Goal: Information Seeking & Learning: Learn about a topic

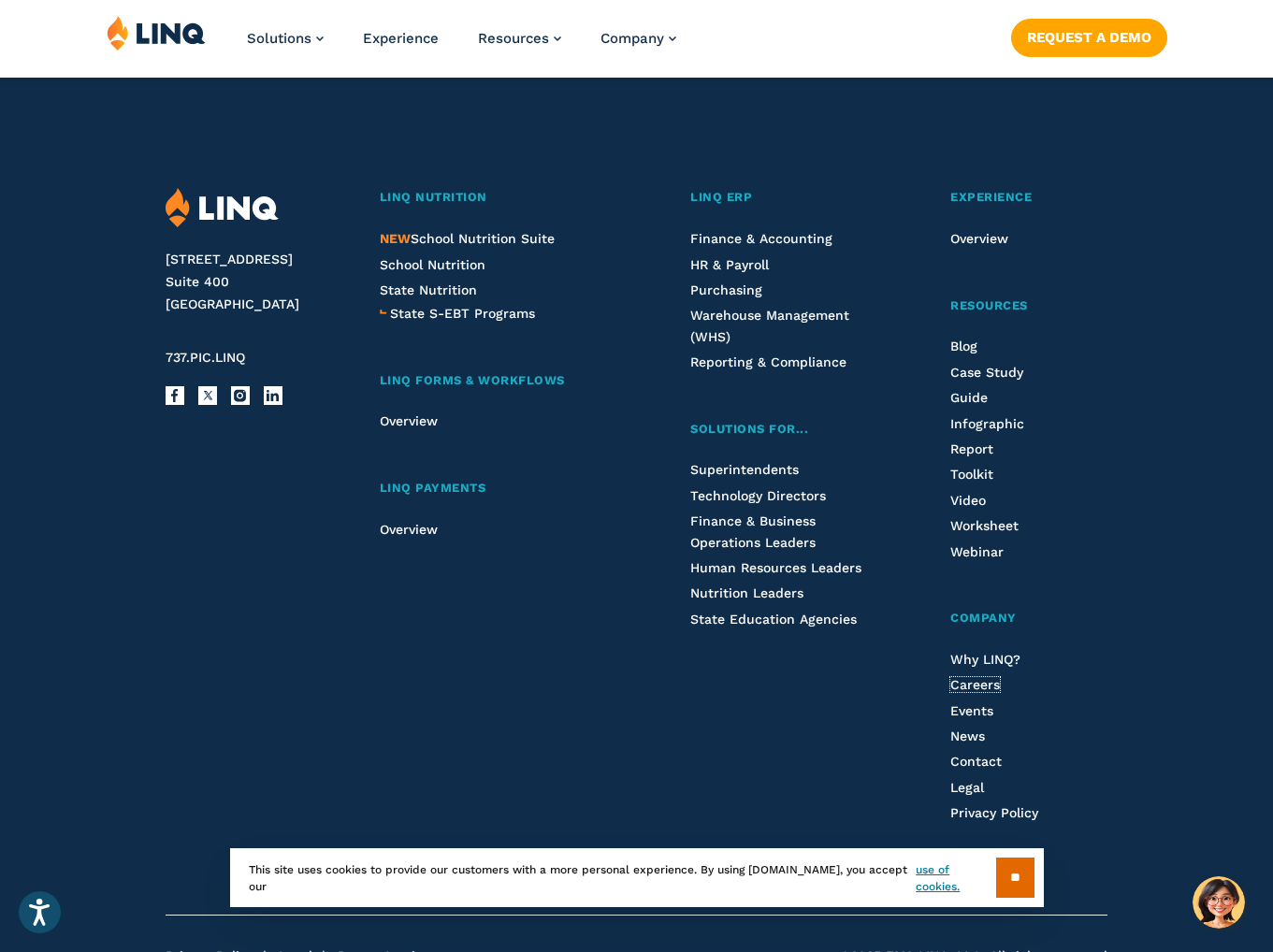
scroll to position [4745, 0]
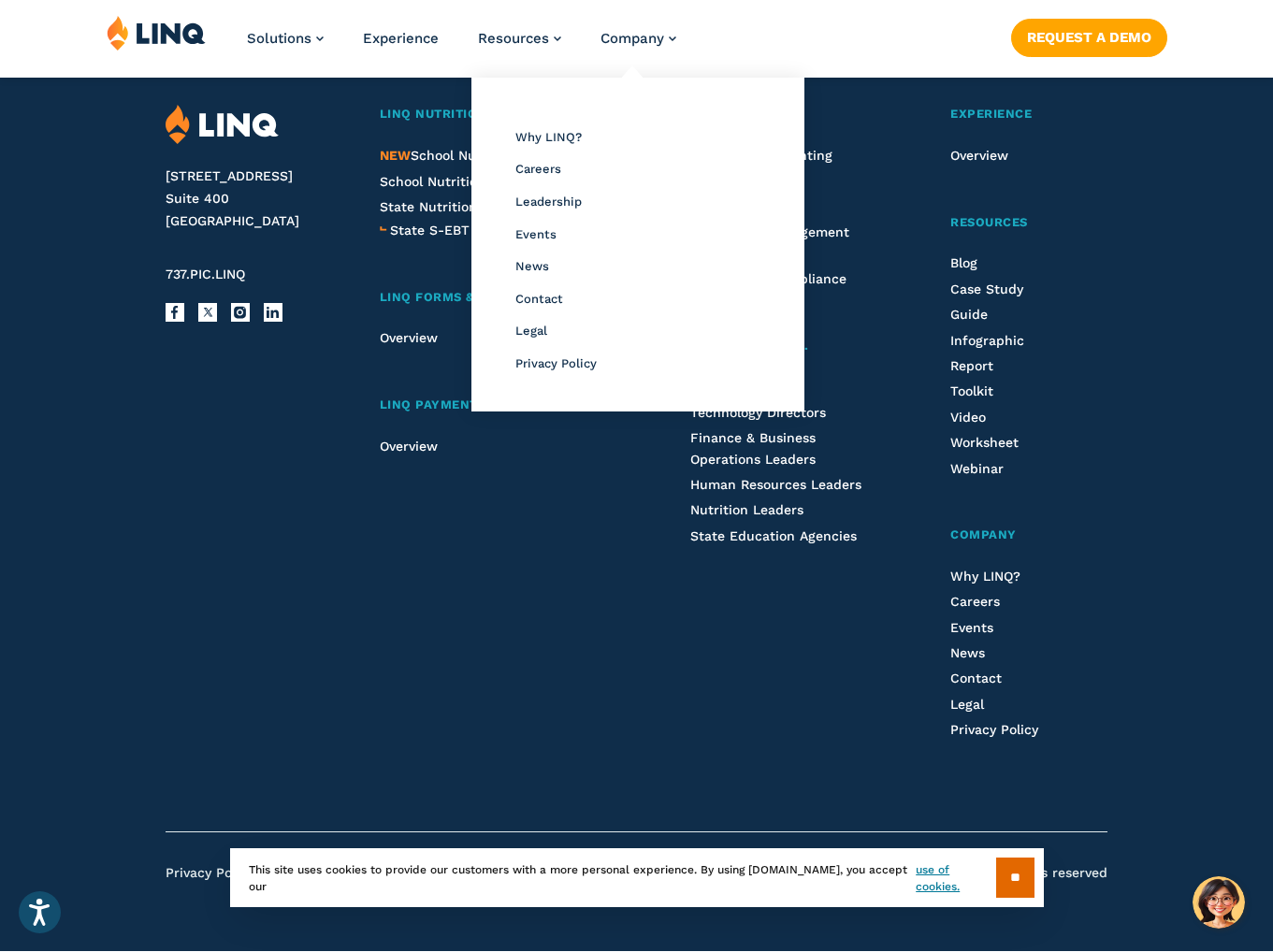
click at [671, 50] on li "Company Overview Why LINQ? Careers Leadership Events News Contact Legal Privacy…" at bounding box center [639, 46] width 76 height 62
click at [566, 196] on span "Leadership" at bounding box center [548, 201] width 67 height 14
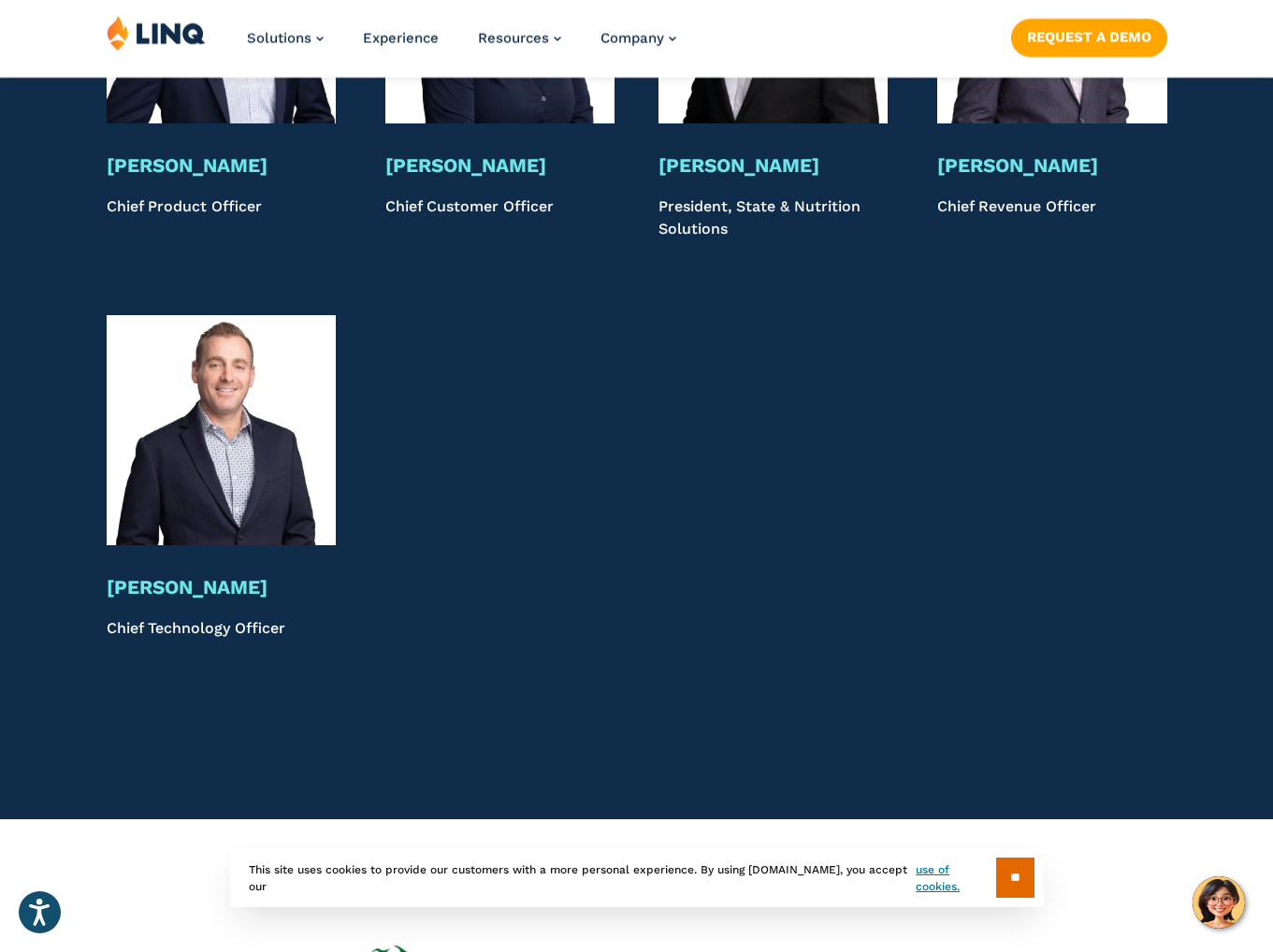
scroll to position [4280, 0]
